Goal: Task Accomplishment & Management: Manage account settings

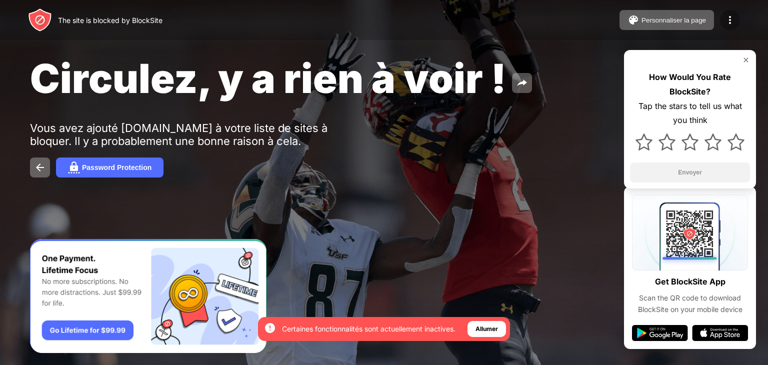
click at [732, 18] on img at bounding box center [730, 20] width 12 height 12
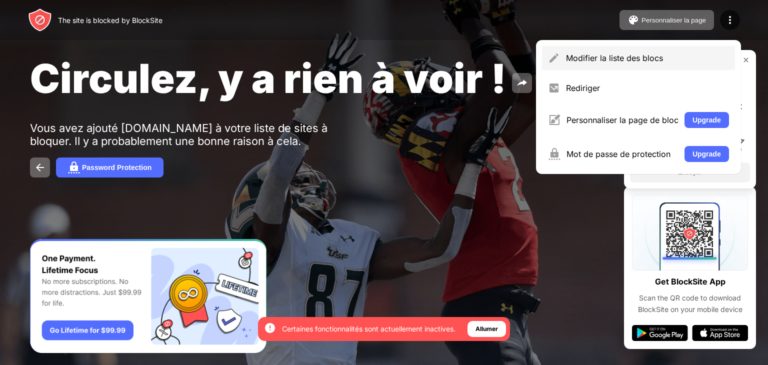
click at [615, 67] on div "Modifier la liste des blocs" at bounding box center [638, 58] width 193 height 24
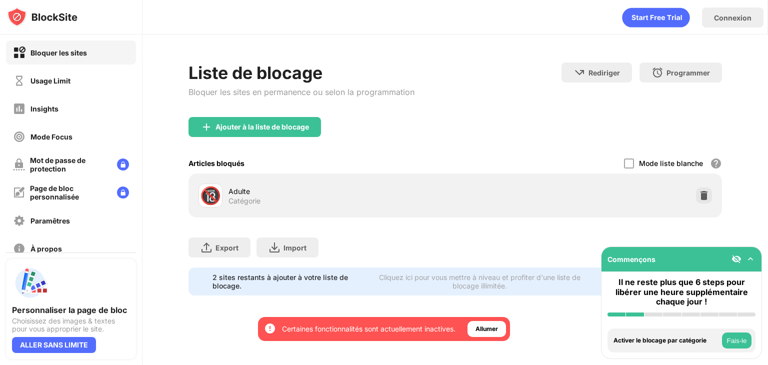
click at [86, 68] on div "Bloquer les sites Usage Limit Insights Mode Focus Mot de passe de protection Pa…" at bounding box center [71, 151] width 142 height 232
click at [86, 72] on div "Usage Limit" at bounding box center [71, 81] width 130 height 24
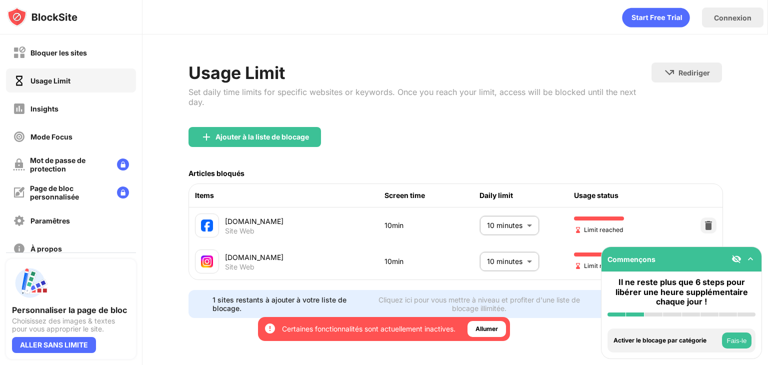
click at [502, 216] on body "En optant pour cette option, tu t'assures l'accès à toutes les fonctionnalités …" at bounding box center [384, 182] width 768 height 365
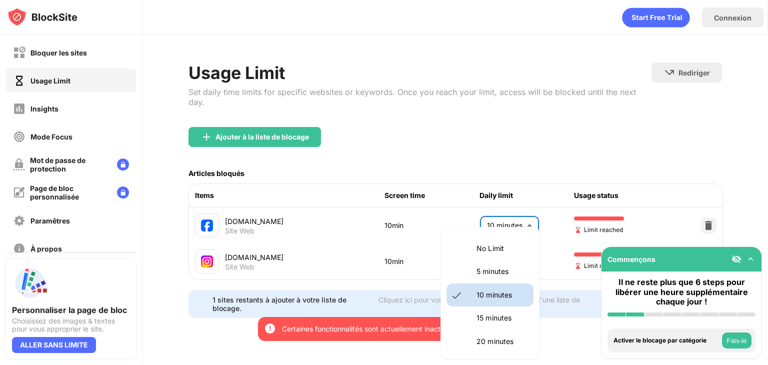
click at [494, 273] on p "5 minutes" at bounding box center [502, 271] width 51 height 11
type input "*"
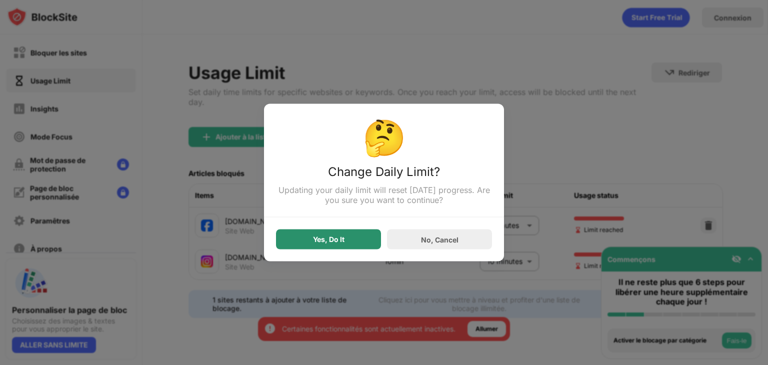
click at [367, 248] on div "Yes, Do It" at bounding box center [328, 240] width 105 height 20
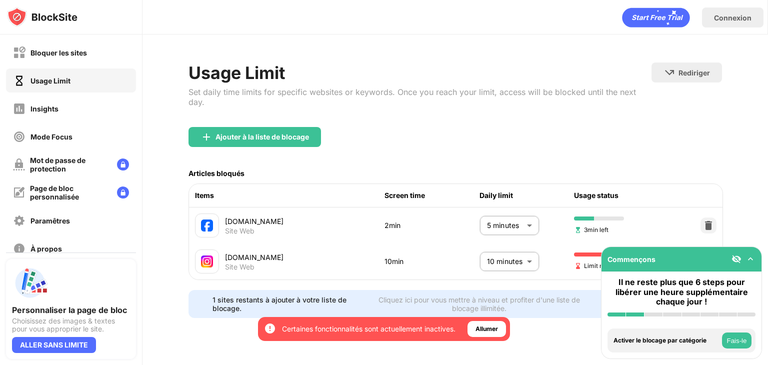
click at [506, 253] on body "En optant pour cette option, tu t'assures l'accès à toutes les fonctionnalités …" at bounding box center [384, 182] width 768 height 365
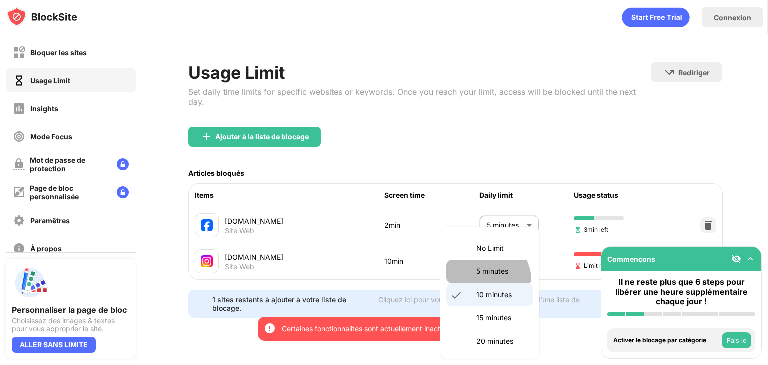
click at [486, 280] on li "5 minutes" at bounding box center [490, 271] width 87 height 23
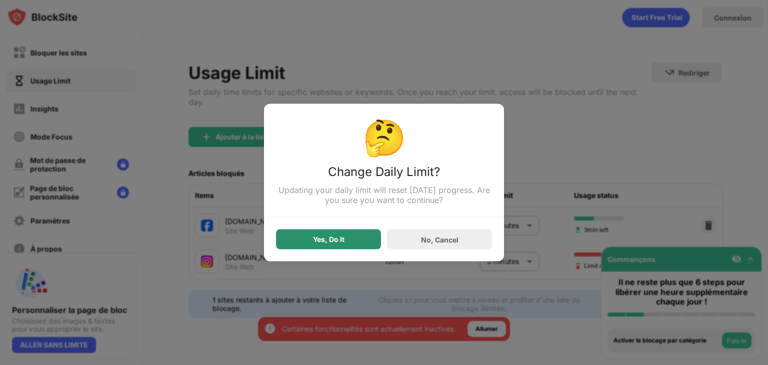
click at [327, 243] on div "Yes, Do It" at bounding box center [329, 240] width 32 height 8
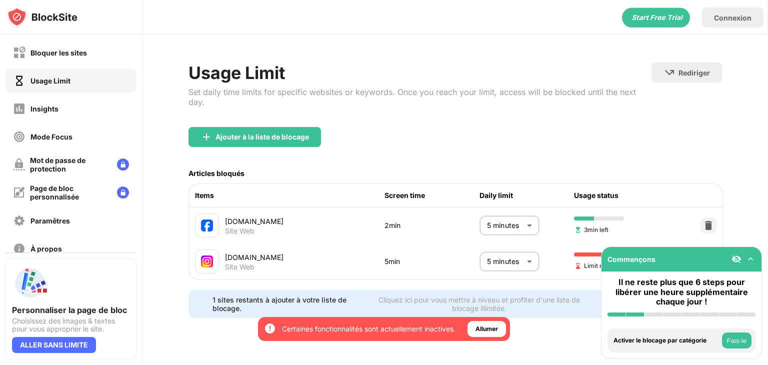
click at [507, 246] on body "En optant pour cette option, tu t'assures l'accès à toutes les fonctionnalités …" at bounding box center [384, 182] width 768 height 365
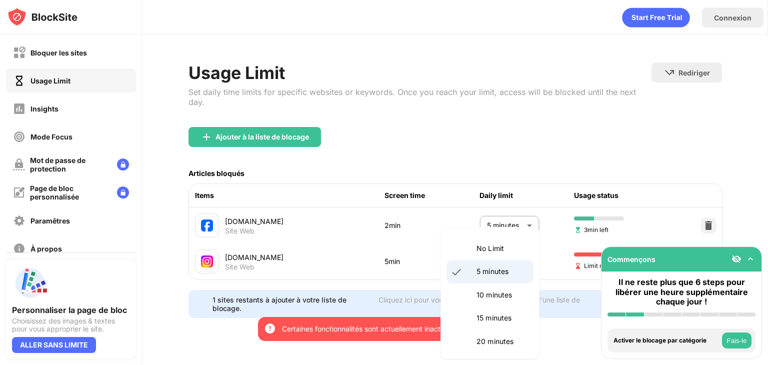
click at [498, 267] on p "5 minutes" at bounding box center [502, 271] width 51 height 11
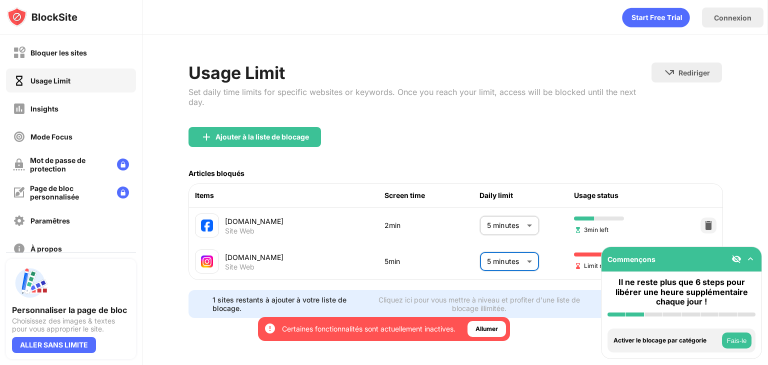
click at [504, 251] on body "En optant pour cette option, tu t'assures l'accès à toutes les fonctionnalités …" at bounding box center [384, 182] width 768 height 365
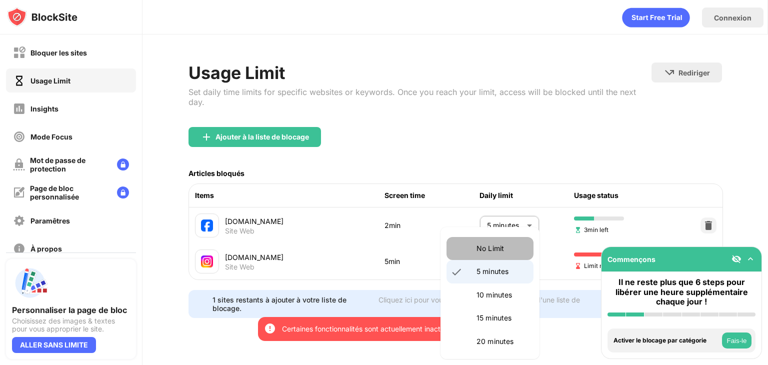
click at [503, 239] on li "No Limit" at bounding box center [490, 248] width 87 height 23
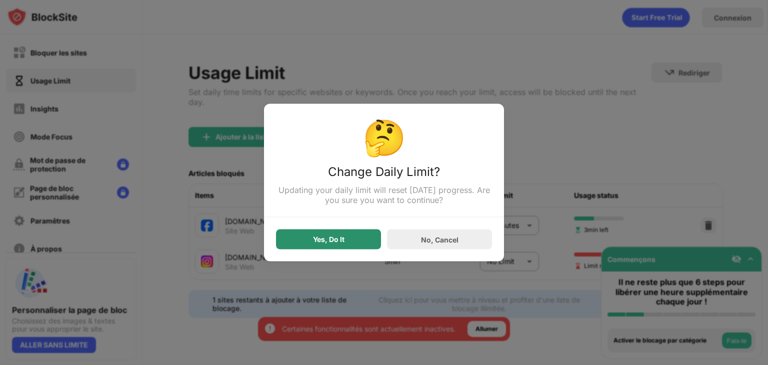
click at [369, 250] on div "Yes, Do It" at bounding box center [328, 240] width 105 height 20
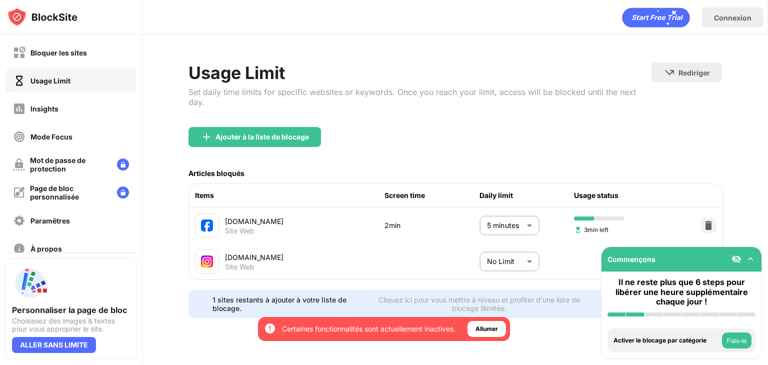
click at [490, 243] on body "En optant pour cette option, tu t'assures l'accès à toutes les fonctionnalités …" at bounding box center [384, 182] width 768 height 365
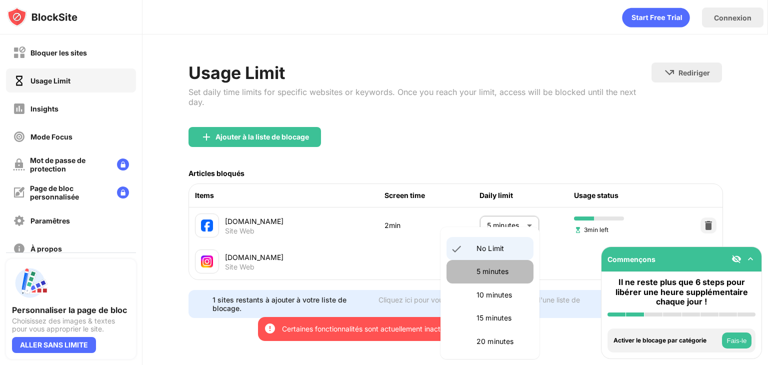
click at [498, 277] on p "5 minutes" at bounding box center [502, 271] width 51 height 11
type input "*"
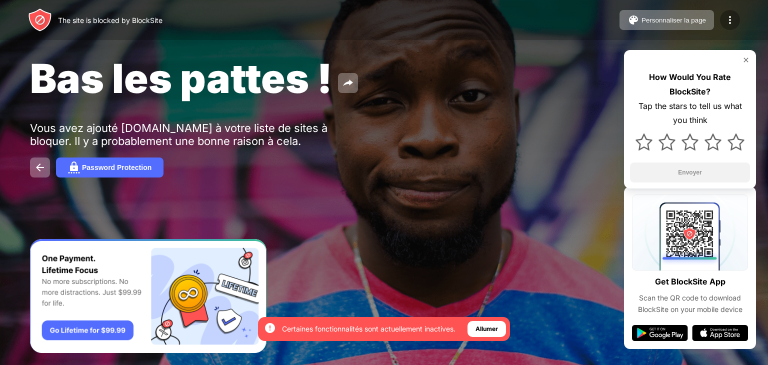
click at [736, 18] on div at bounding box center [730, 20] width 20 height 20
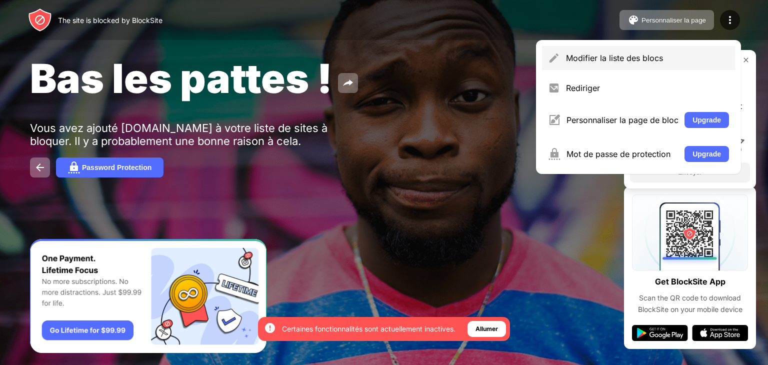
click at [632, 69] on div "Modifier la liste des blocs" at bounding box center [638, 58] width 193 height 24
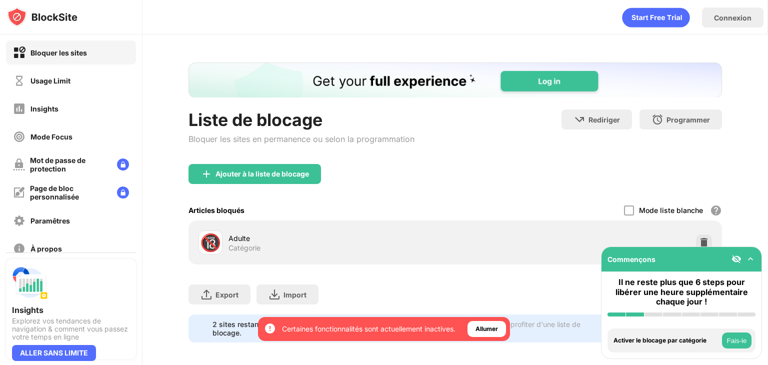
scroll to position [13, 0]
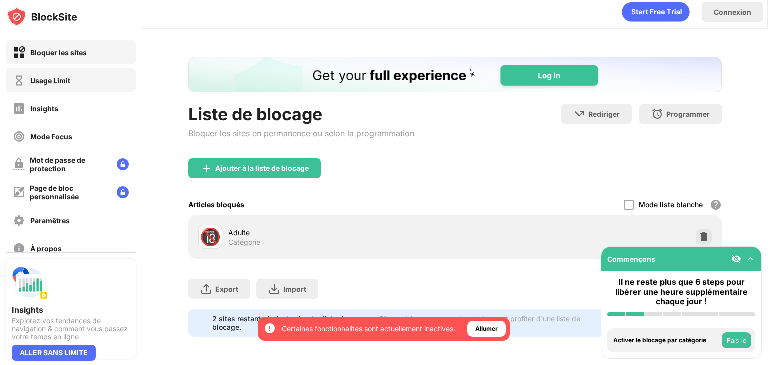
click at [99, 85] on div "Usage Limit" at bounding box center [71, 81] width 130 height 24
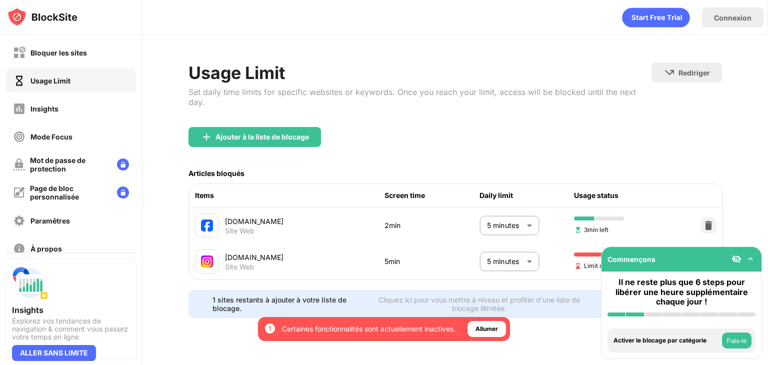
click at [516, 248] on body "En optant pour cette option, tu t'assures l'accès à toutes les fonctionnalités …" at bounding box center [384, 182] width 768 height 365
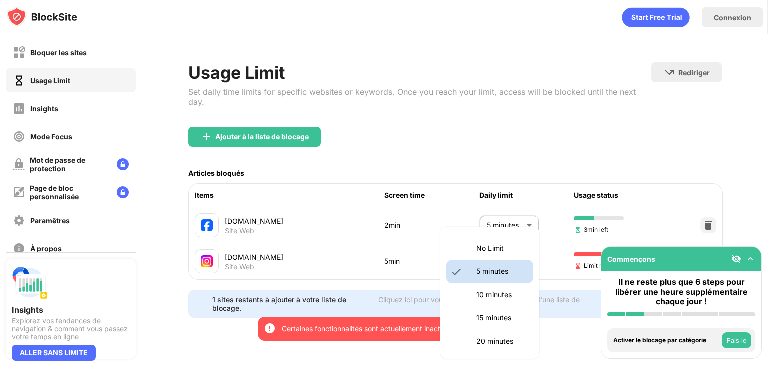
click at [491, 253] on p "No Limit" at bounding box center [502, 248] width 51 height 11
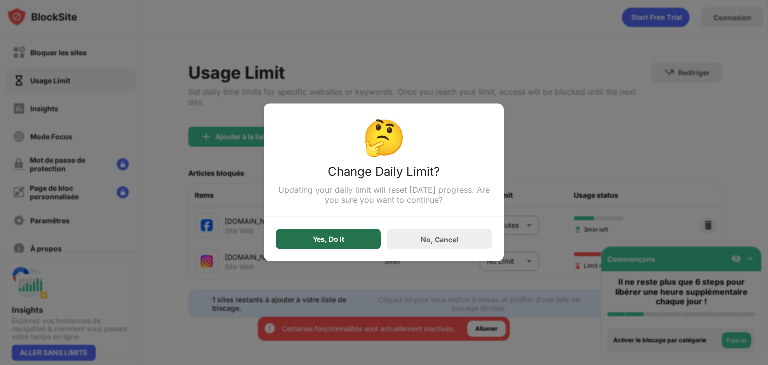
click at [352, 240] on div "Yes, Do It" at bounding box center [328, 240] width 105 height 20
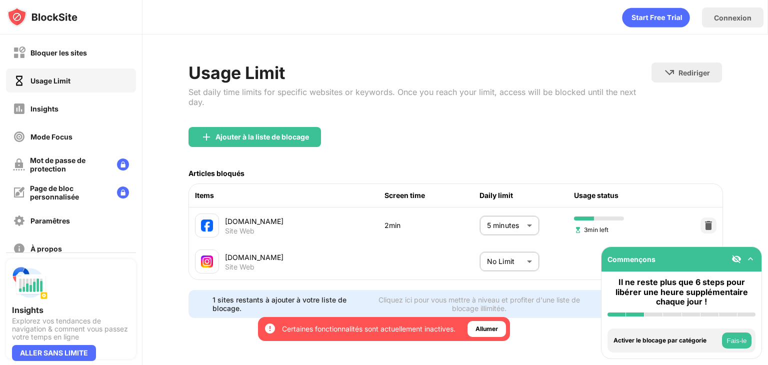
click at [498, 250] on body "En optant pour cette option, tu t'assures l'accès à toutes les fonctionnalités …" at bounding box center [384, 182] width 768 height 365
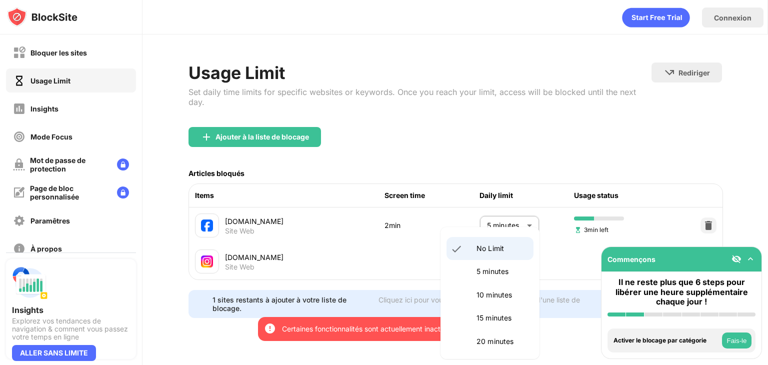
click at [499, 274] on p "5 minutes" at bounding box center [502, 271] width 51 height 11
type input "*"
